Goal: Information Seeking & Learning: Find contact information

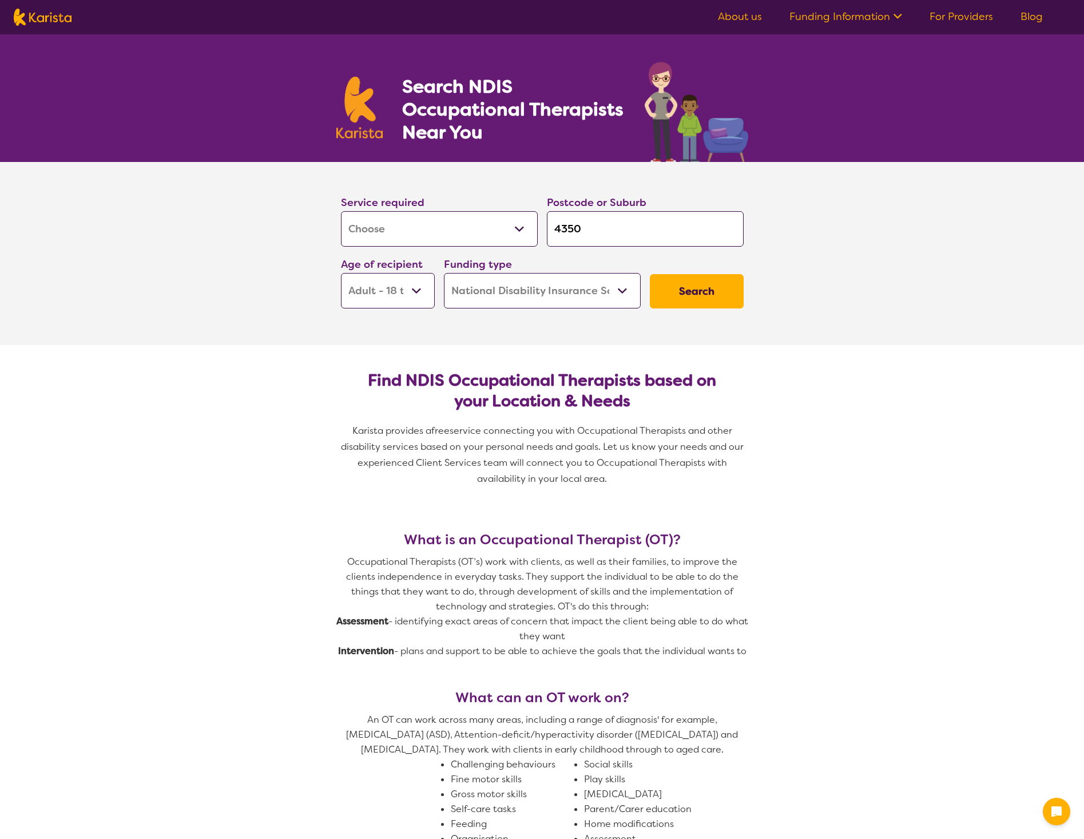
select select "[MEDICAL_DATA]"
select select "AD"
select select "NDIS"
select select "[MEDICAL_DATA]"
select select "AD"
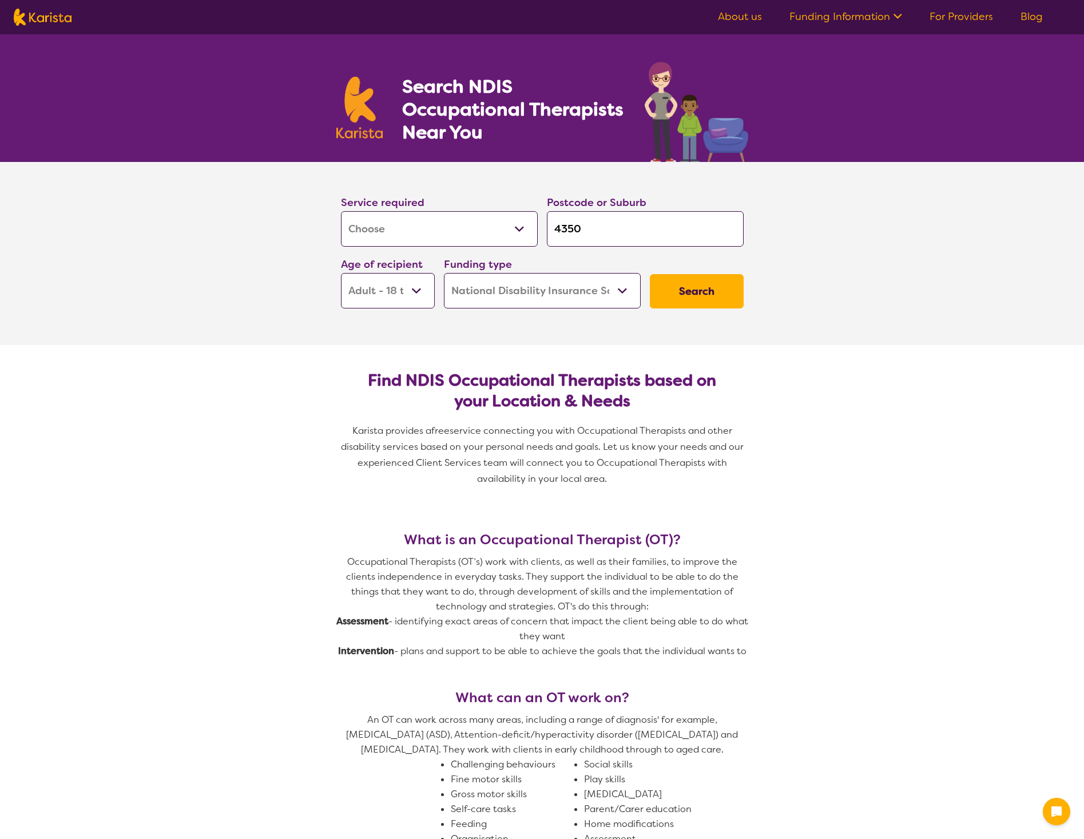
select select "NDIS"
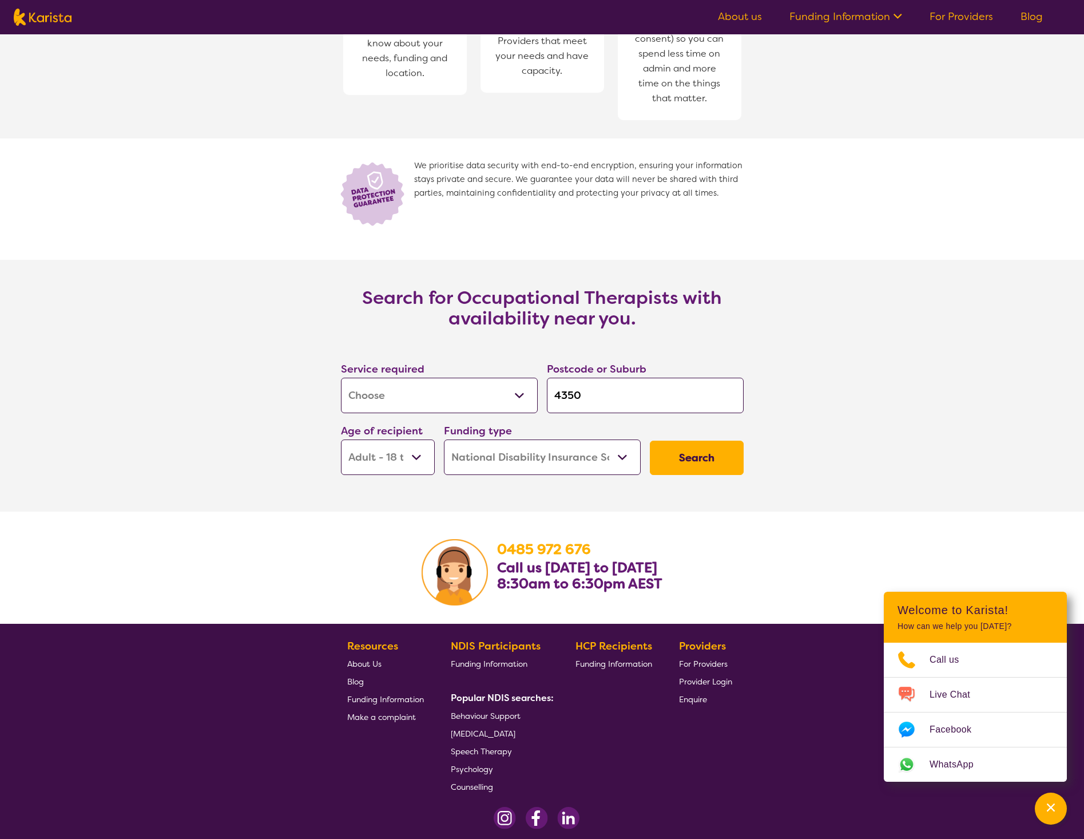
scroll to position [1491, 0]
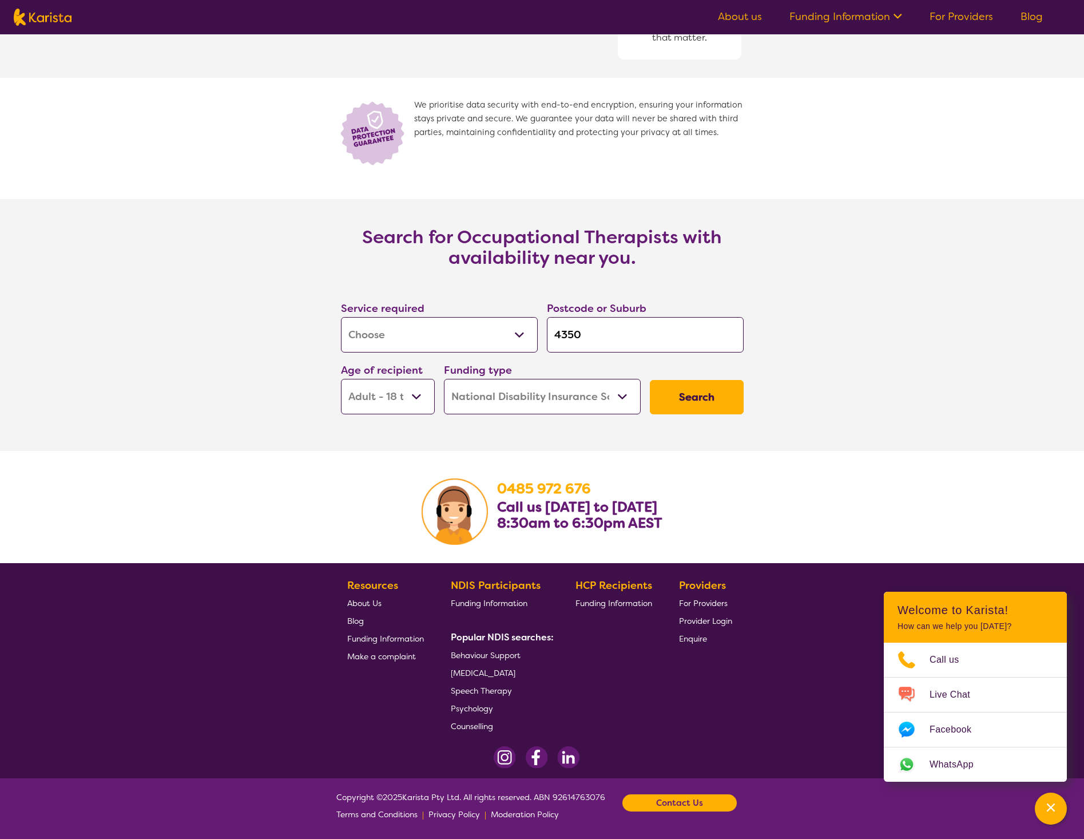
click at [677, 399] on button "Search" at bounding box center [697, 397] width 94 height 34
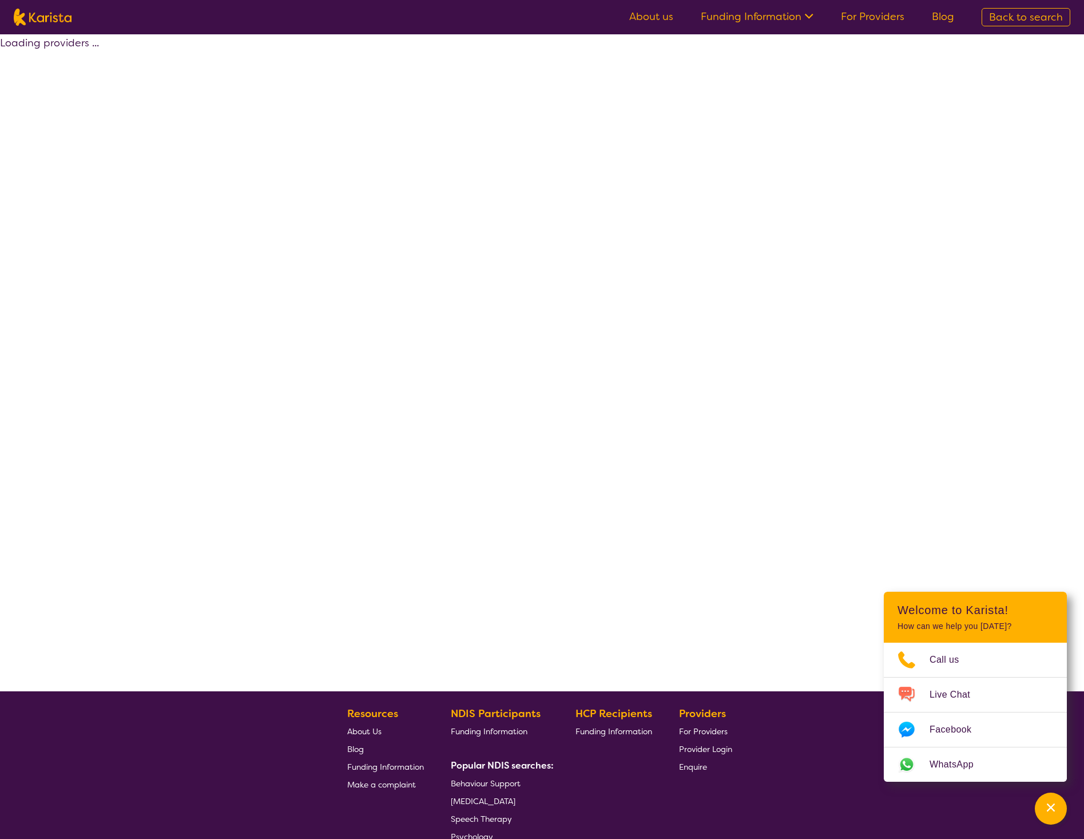
select select "by_score"
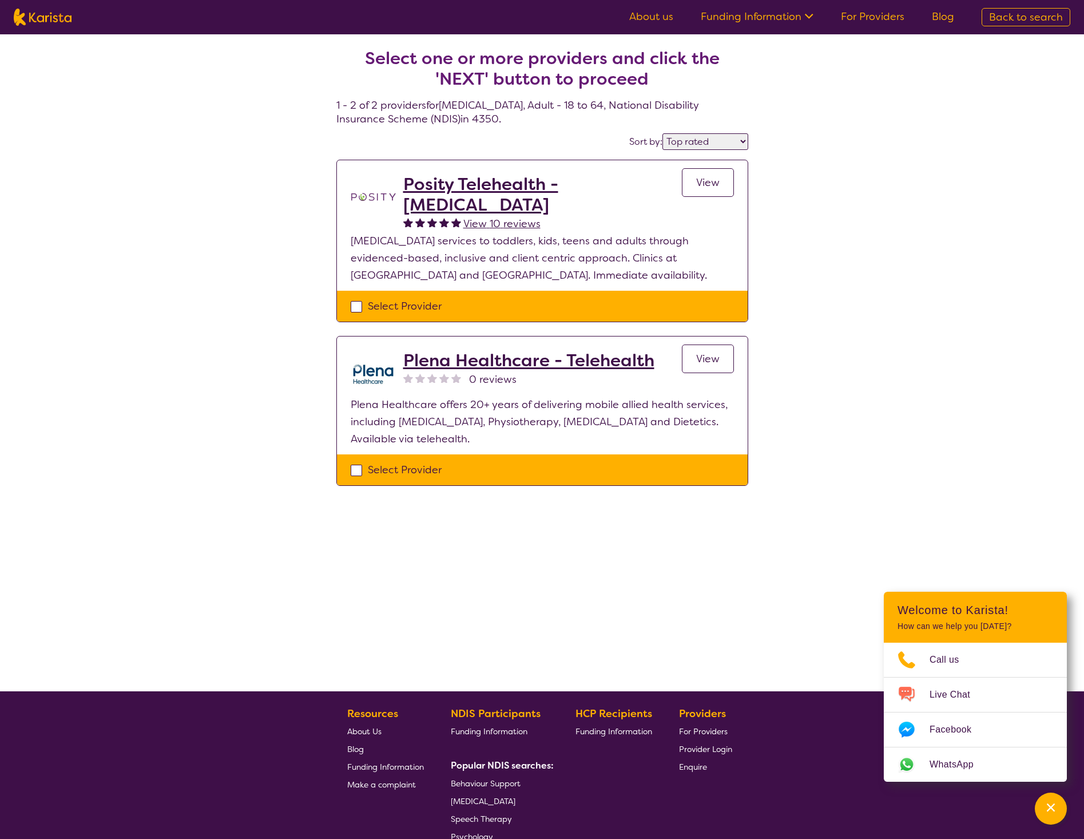
click at [524, 188] on h2 "Posity Telehealth - [MEDICAL_DATA]" at bounding box center [542, 194] width 279 height 41
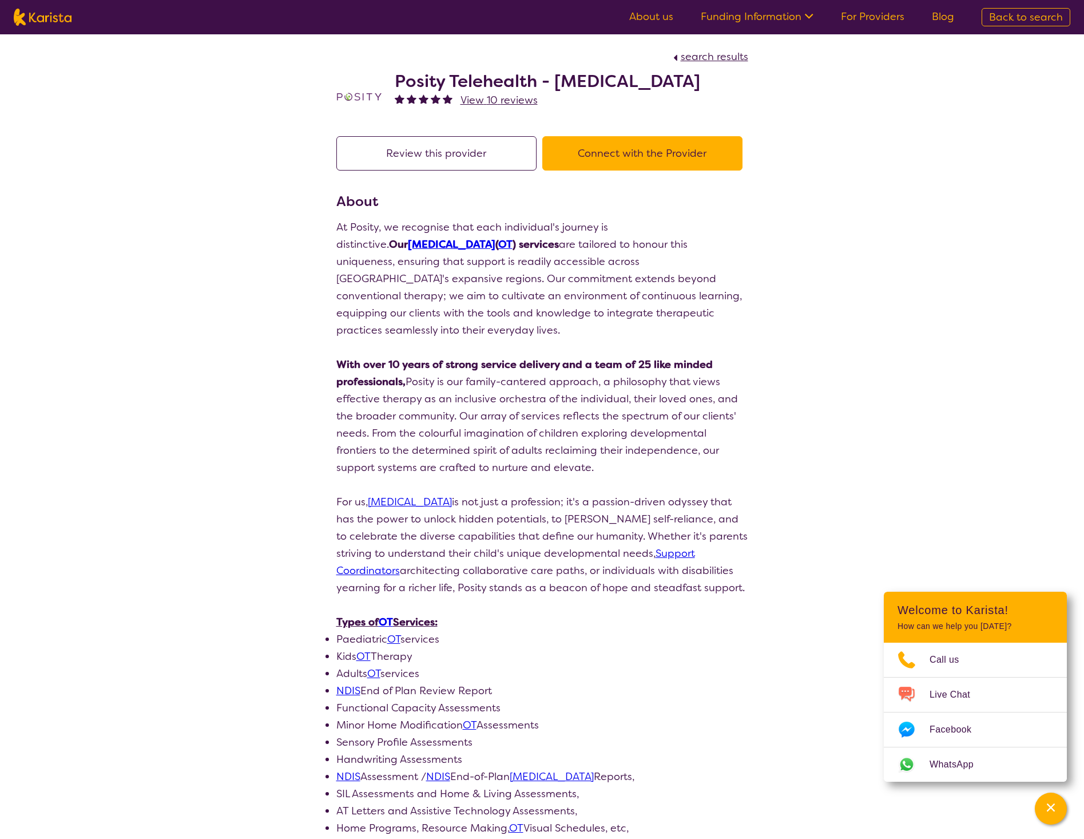
select select "by_score"
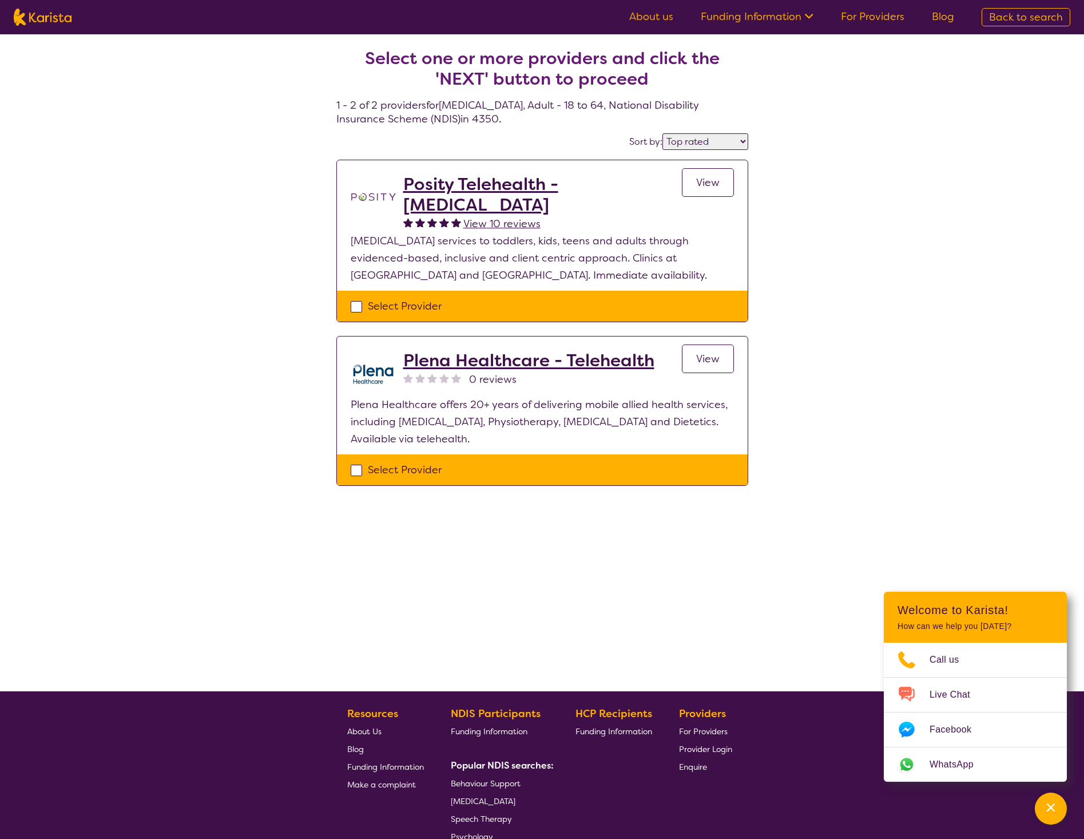
select select "[MEDICAL_DATA]"
select select "AD"
select select "NDIS"
select select "[MEDICAL_DATA]"
select select "AD"
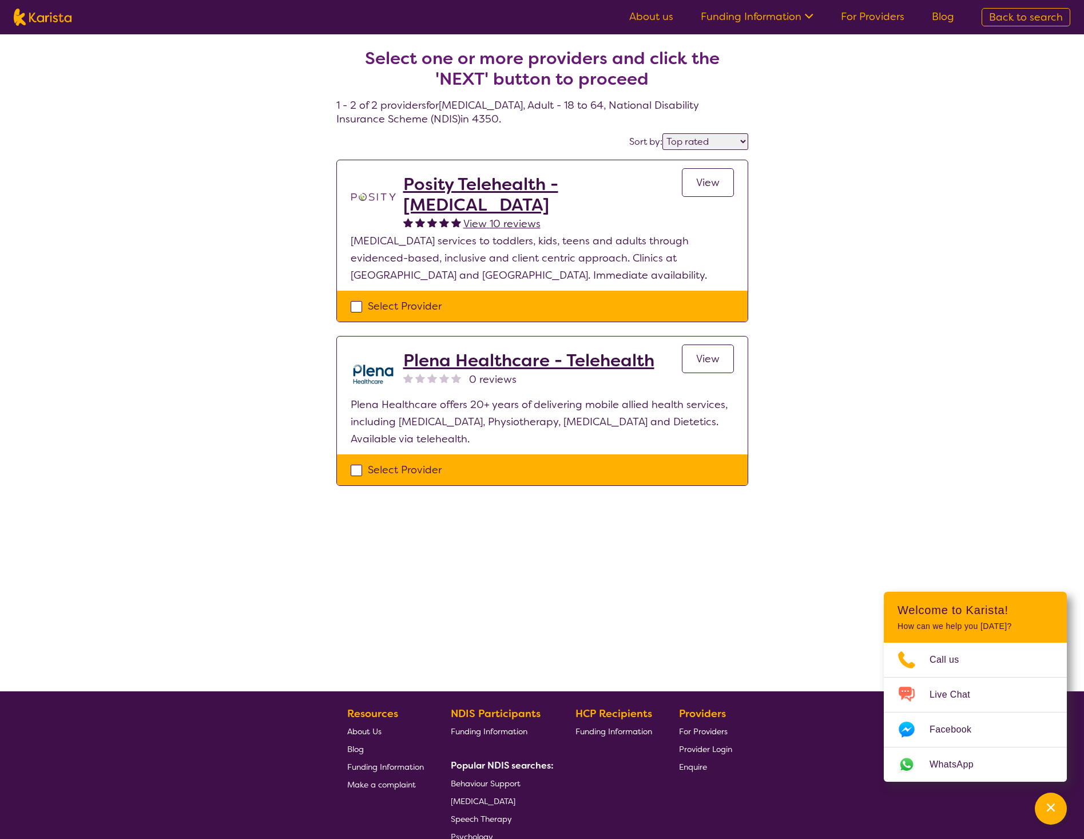
select select "NDIS"
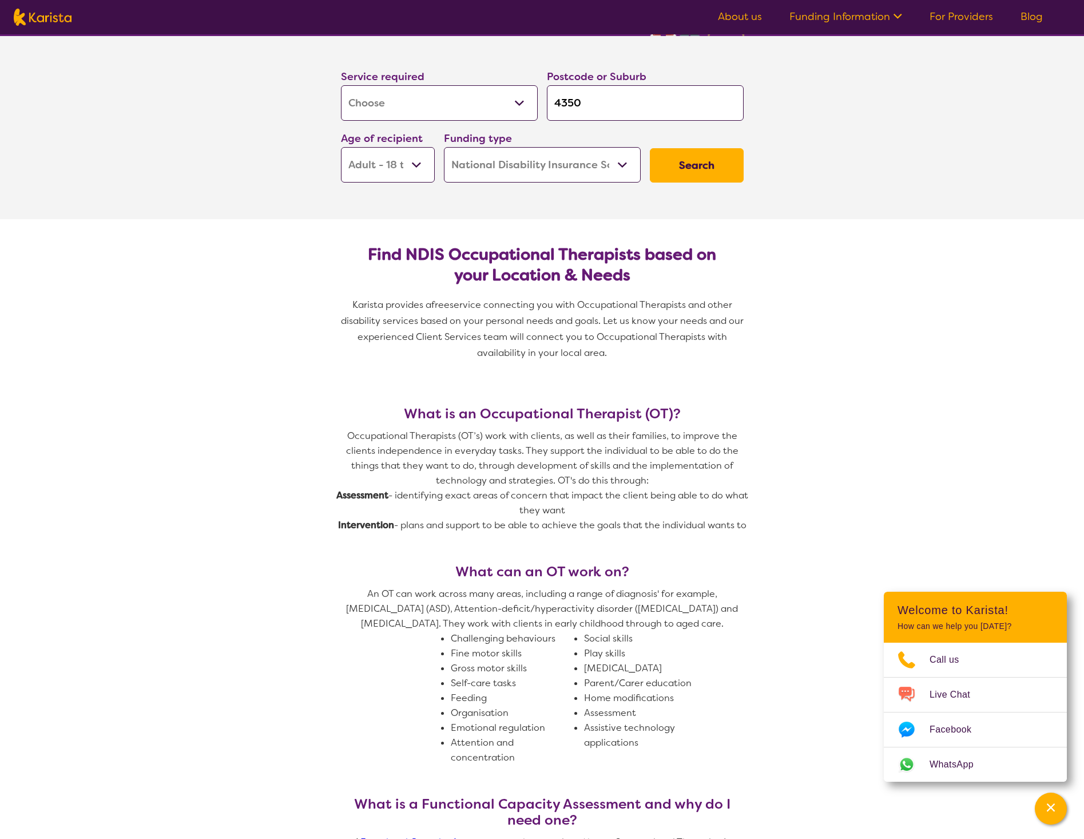
scroll to position [114, 0]
